Goal: Task Accomplishment & Management: Manage account settings

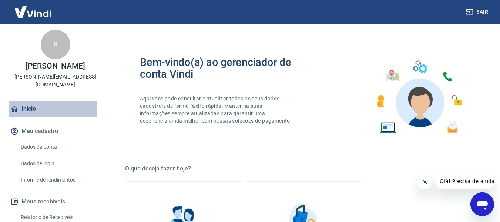
click at [24, 101] on link "Início" at bounding box center [55, 109] width 93 height 16
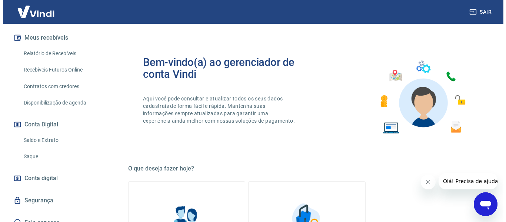
scroll to position [165, 0]
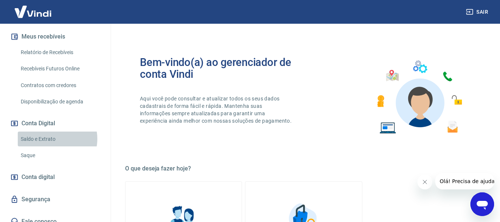
click at [52, 131] on link "Saldo e Extrato" at bounding box center [60, 138] width 84 height 15
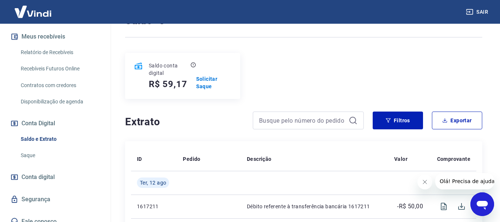
scroll to position [37, 0]
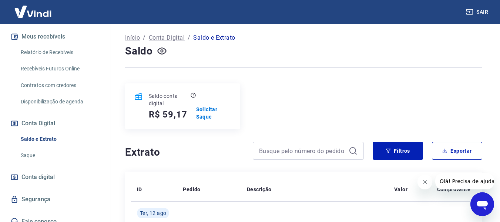
click at [35, 17] on img at bounding box center [33, 11] width 48 height 23
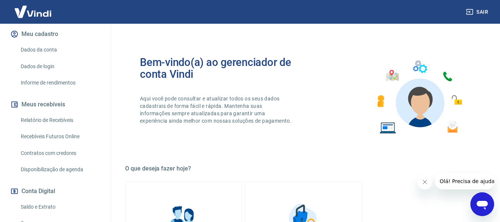
scroll to position [91, 0]
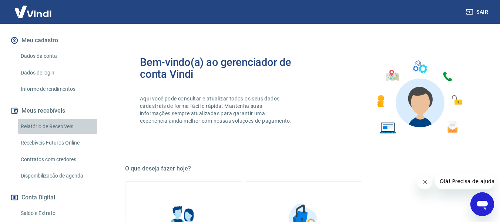
click at [50, 119] on link "Relatório de Recebíveis" at bounding box center [60, 126] width 84 height 15
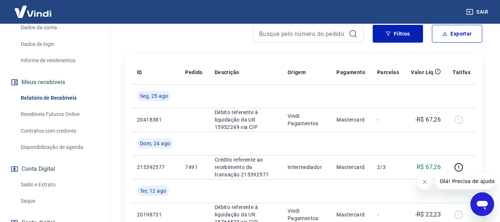
scroll to position [128, 0]
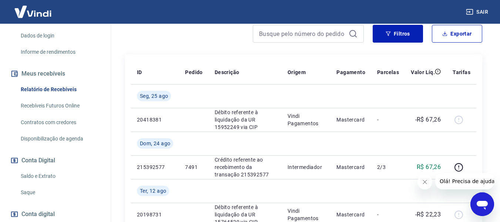
click at [50, 169] on link "Saldo e Extrato" at bounding box center [60, 176] width 84 height 15
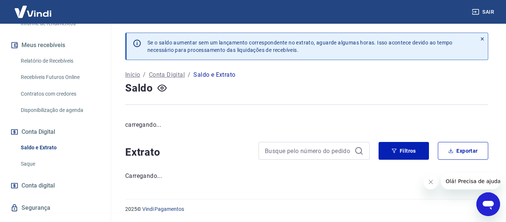
scroll to position [165, 0]
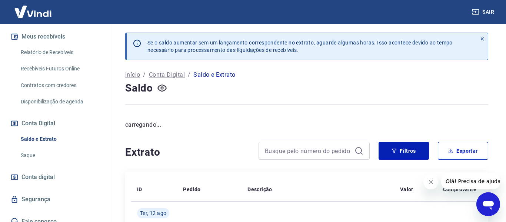
click at [50, 172] on span "Conta digital" at bounding box center [37, 177] width 33 height 10
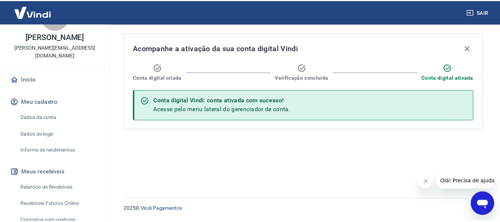
scroll to position [17, 0]
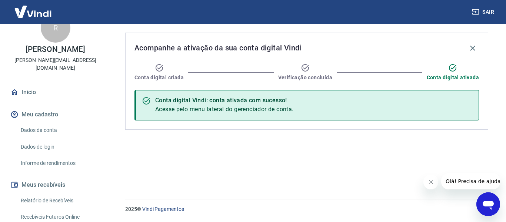
click at [43, 6] on img at bounding box center [33, 11] width 48 height 23
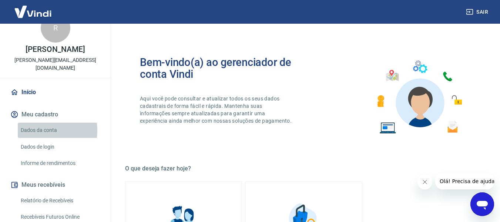
click at [37, 123] on link "Dados da conta" at bounding box center [60, 130] width 84 height 15
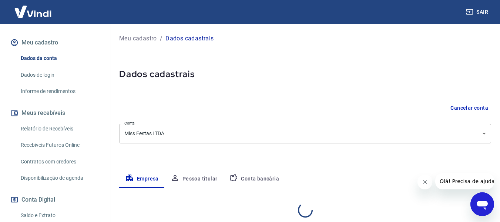
select select "SC"
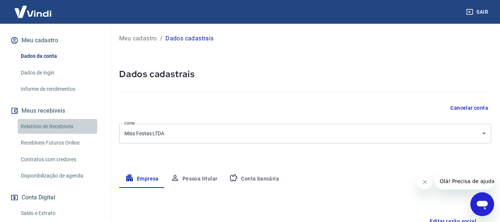
click at [42, 119] on link "Relatório de Recebíveis" at bounding box center [60, 126] width 84 height 15
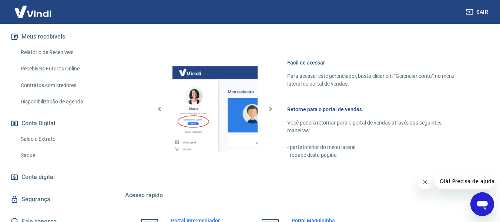
scroll to position [296, 0]
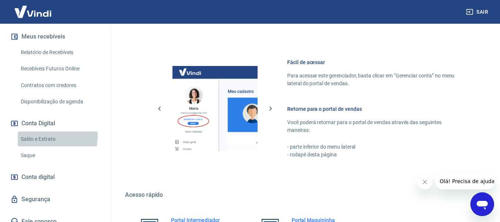
click at [41, 131] on link "Saldo e Extrato" at bounding box center [60, 138] width 84 height 15
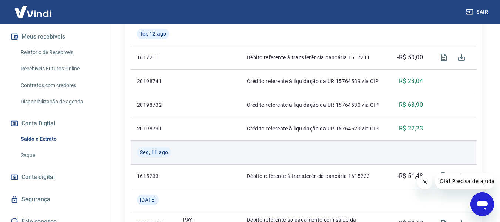
scroll to position [222, 0]
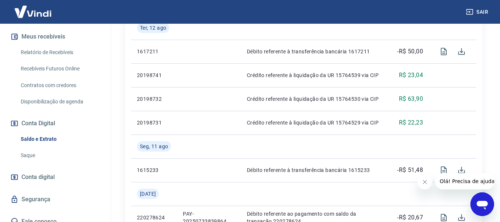
click at [38, 13] on img at bounding box center [33, 11] width 48 height 23
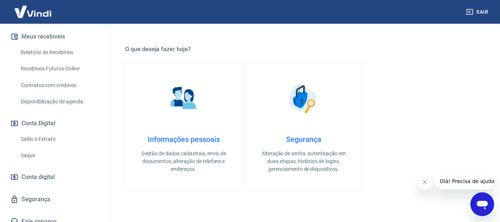
scroll to position [74, 0]
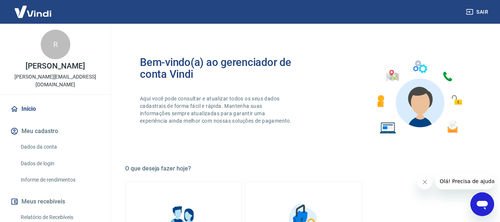
click at [31, 16] on img at bounding box center [33, 11] width 48 height 23
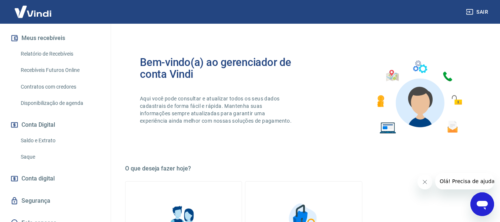
scroll to position [165, 0]
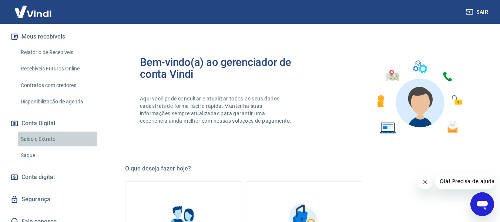
click at [39, 131] on link "Saldo e Extrato" at bounding box center [60, 138] width 84 height 15
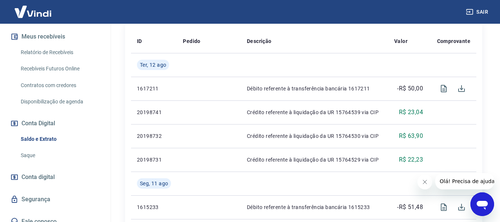
scroll to position [185, 0]
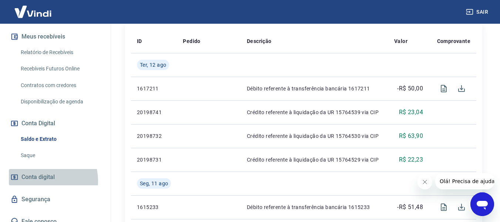
click at [43, 173] on span "Conta digital" at bounding box center [37, 177] width 33 height 10
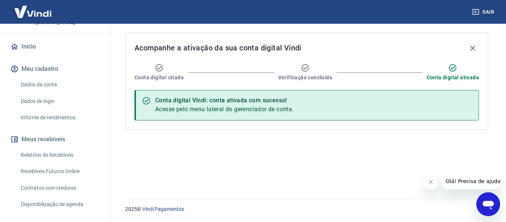
scroll to position [54, 0]
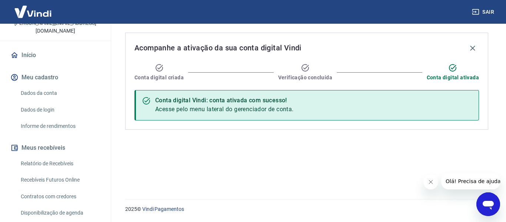
click at [50, 172] on link "Recebíveis Futuros Online" at bounding box center [60, 179] width 84 height 15
